Goal: Task Accomplishment & Management: Complete application form

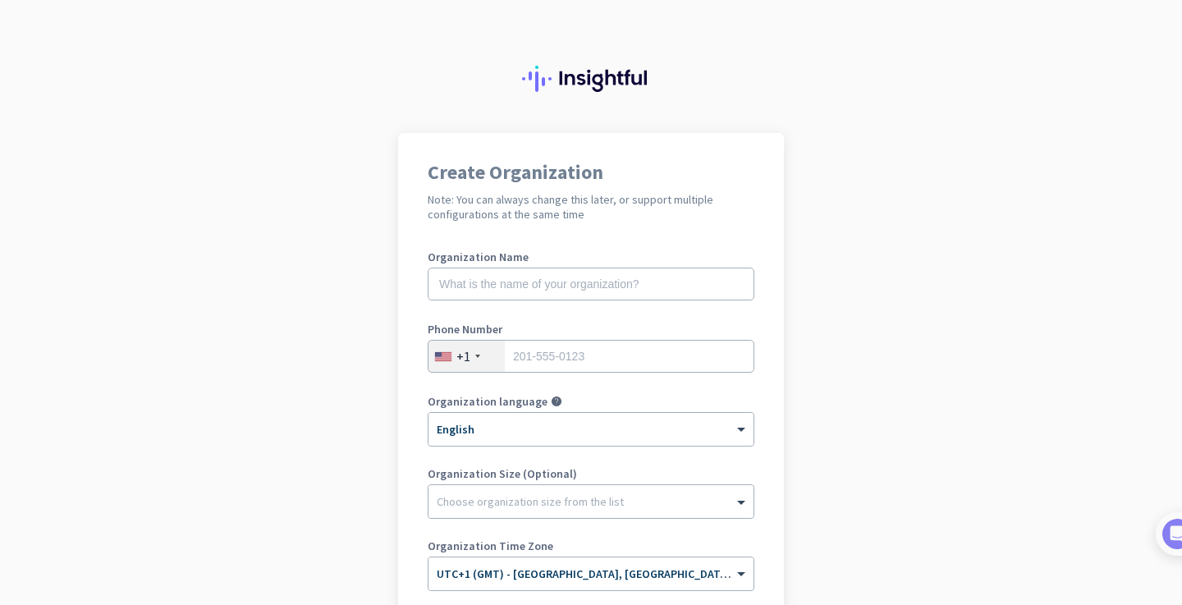
click at [632, 305] on div "Organization Name" at bounding box center [591, 284] width 327 height 66
click at [631, 290] on input "text" at bounding box center [591, 284] width 327 height 33
type input "Mercor"
click at [473, 357] on div "+1" at bounding box center [466, 356] width 76 height 31
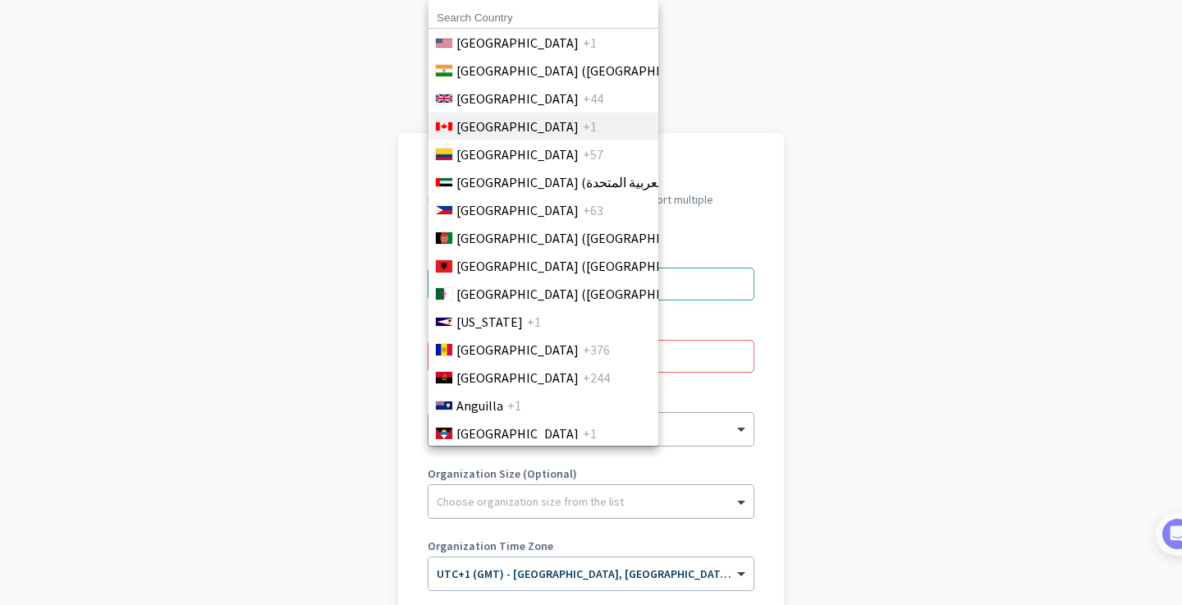
click at [497, 112] on li "Canada +1" at bounding box center [543, 126] width 231 height 28
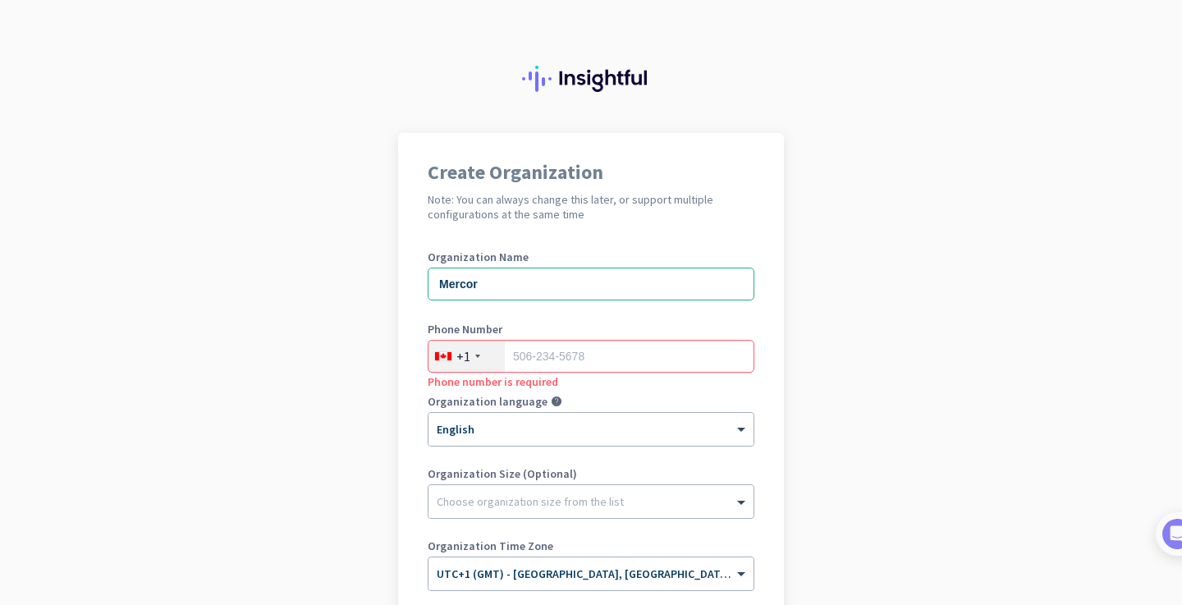
click at [477, 364] on div "+1" at bounding box center [466, 356] width 76 height 31
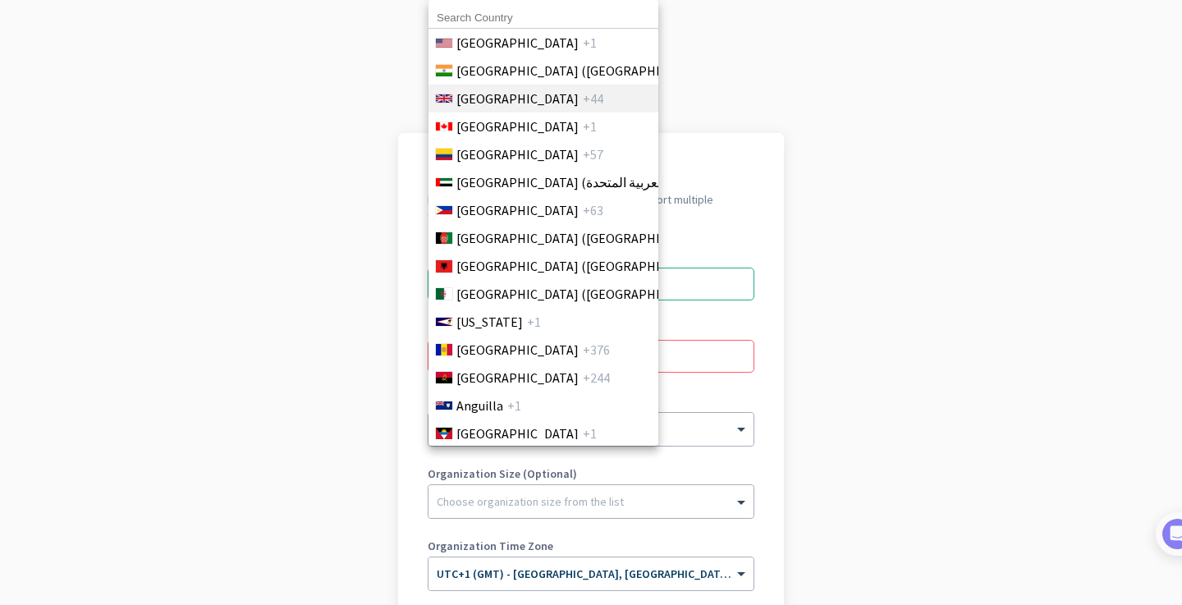
click at [504, 99] on span "[GEOGRAPHIC_DATA]" at bounding box center [517, 99] width 122 height 20
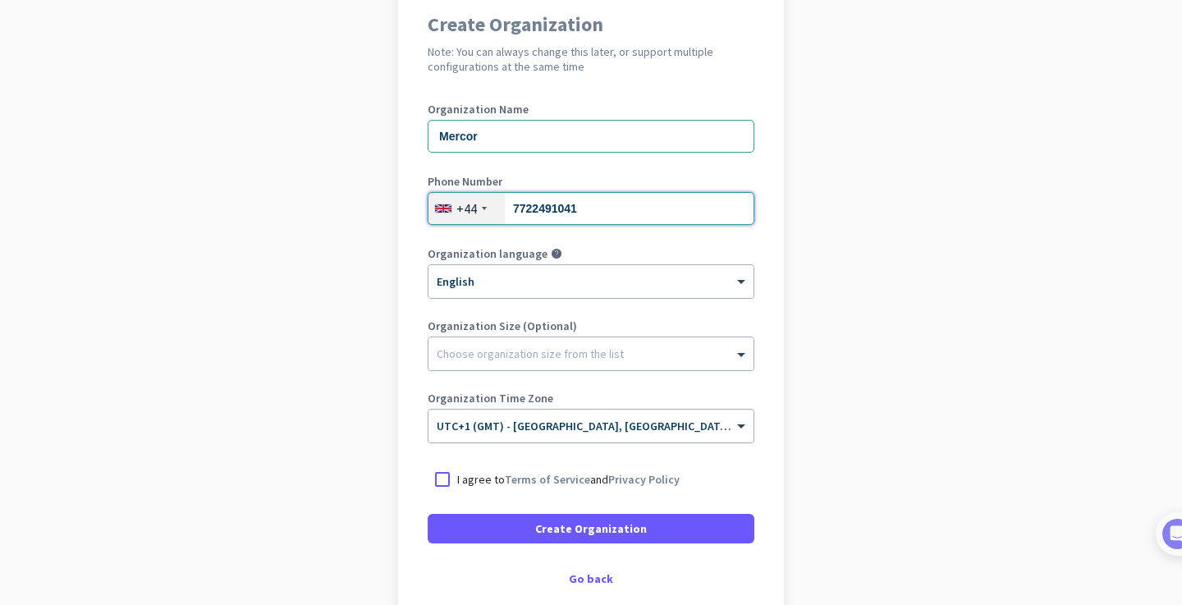
scroll to position [149, 0]
type input "7722491041"
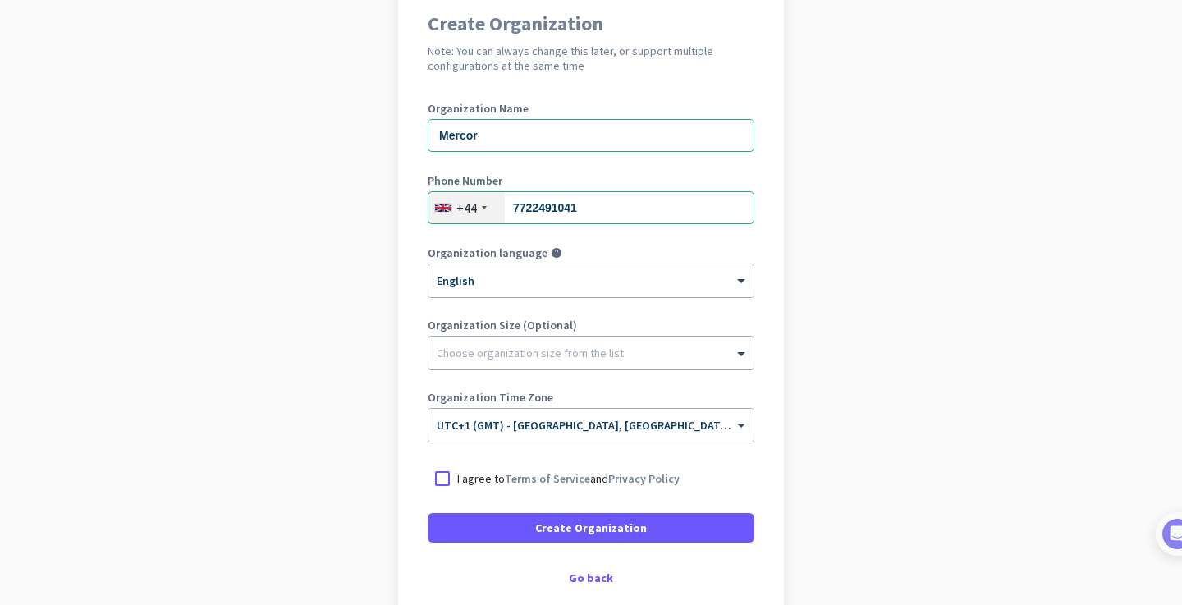
click at [564, 362] on div "Choose organization size from the list" at bounding box center [590, 353] width 325 height 33
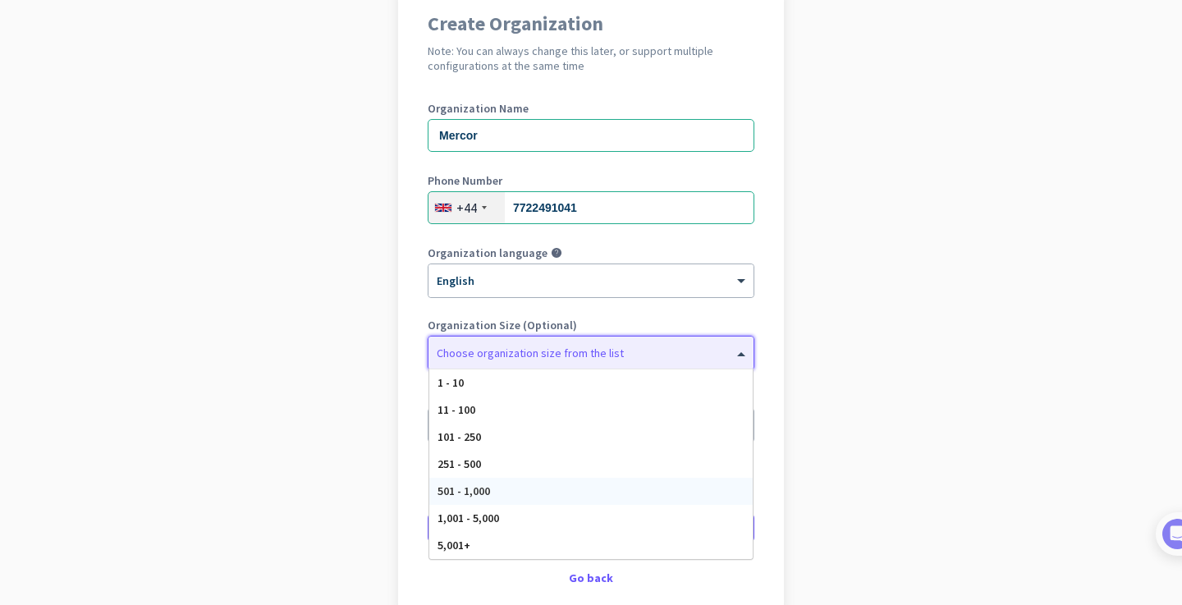
click at [515, 490] on div "501 - 1,000" at bounding box center [590, 491] width 323 height 27
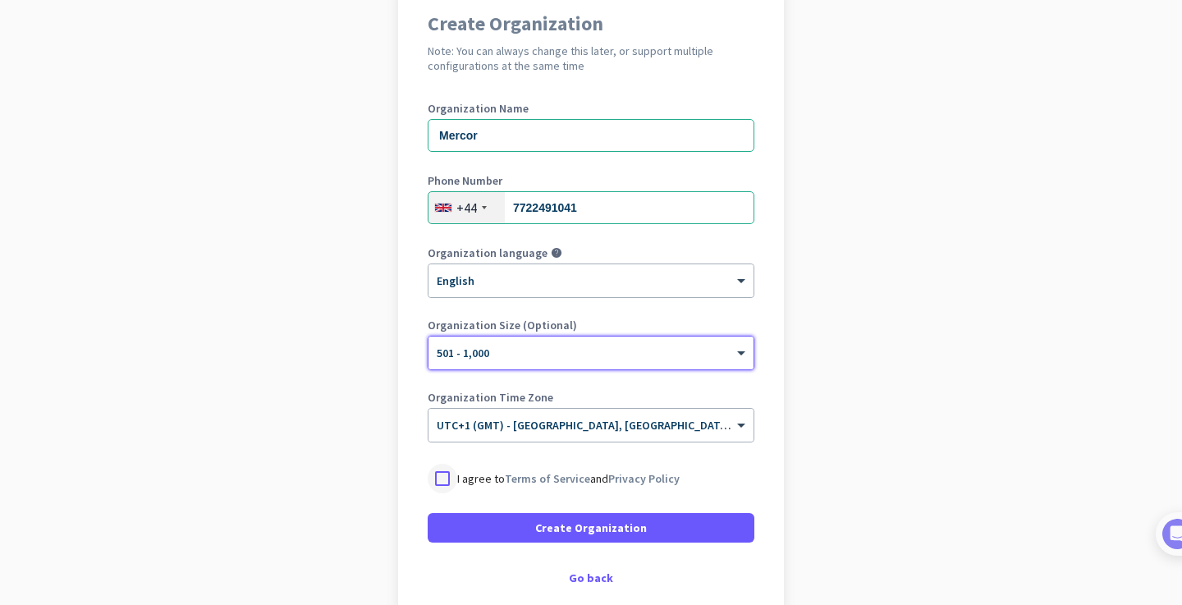
click at [439, 474] on div at bounding box center [443, 479] width 30 height 30
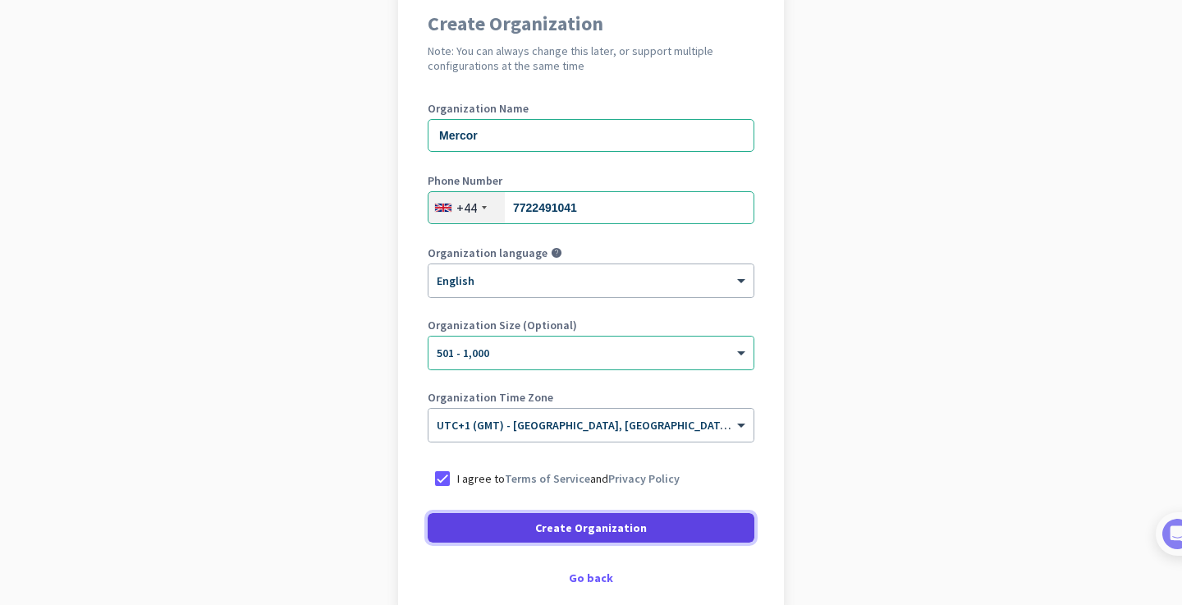
click at [535, 530] on span at bounding box center [591, 527] width 327 height 39
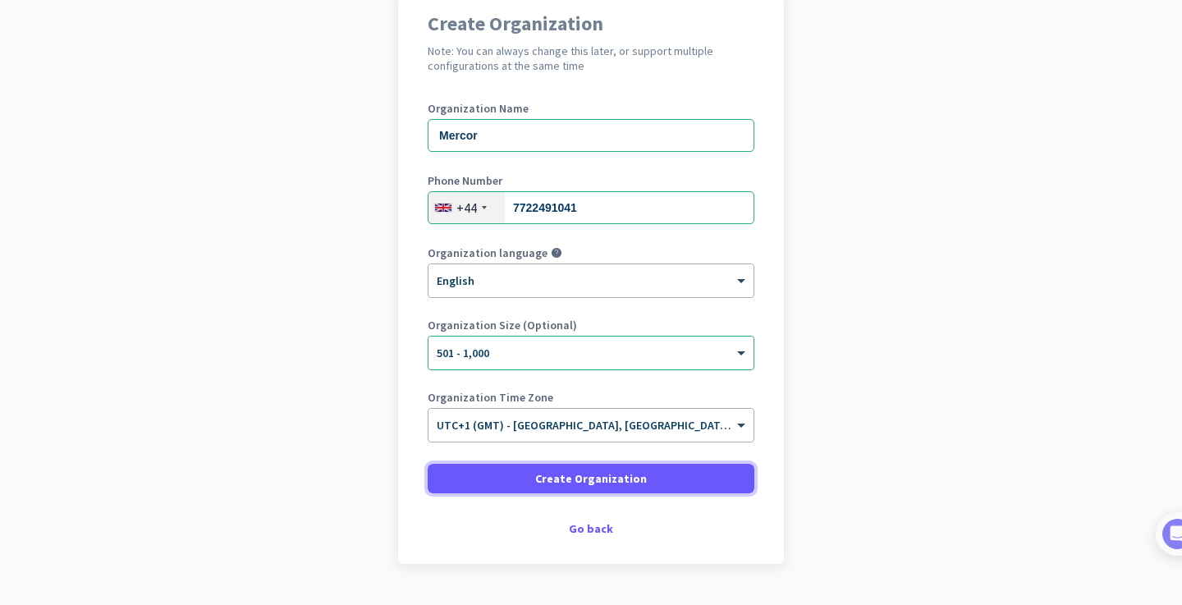
scroll to position [0, 0]
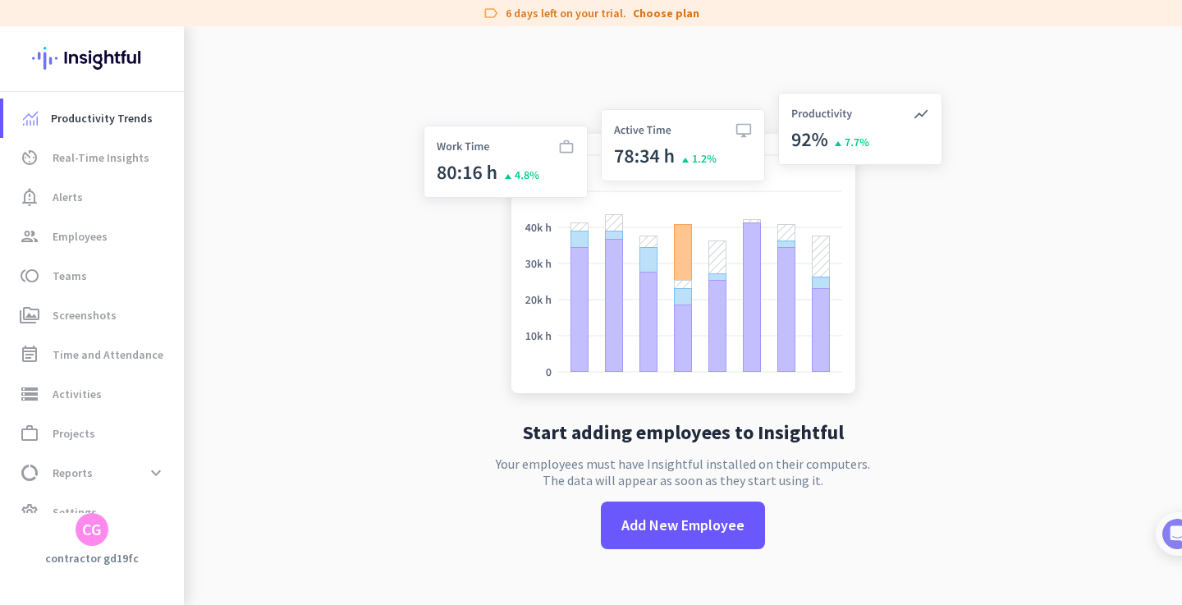
click at [102, 53] on img at bounding box center [92, 58] width 120 height 64
click at [93, 525] on div "CG" at bounding box center [92, 529] width 20 height 16
click at [185, 510] on span "Sign out" at bounding box center [180, 498] width 126 height 30
